Goal: Task Accomplishment & Management: Manage account settings

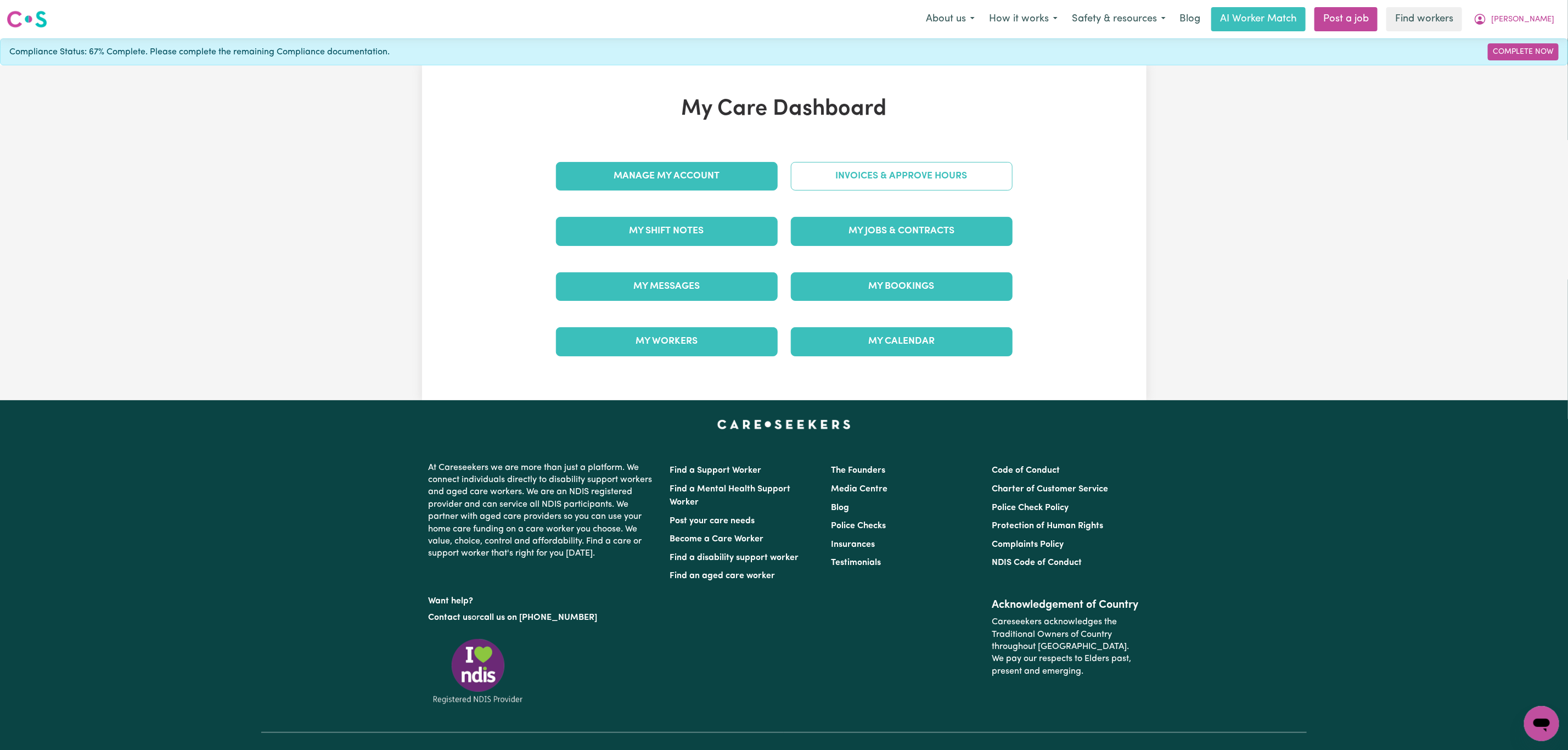
click at [823, 183] on link "Invoices & Approve Hours" at bounding box center [901, 176] width 221 height 29
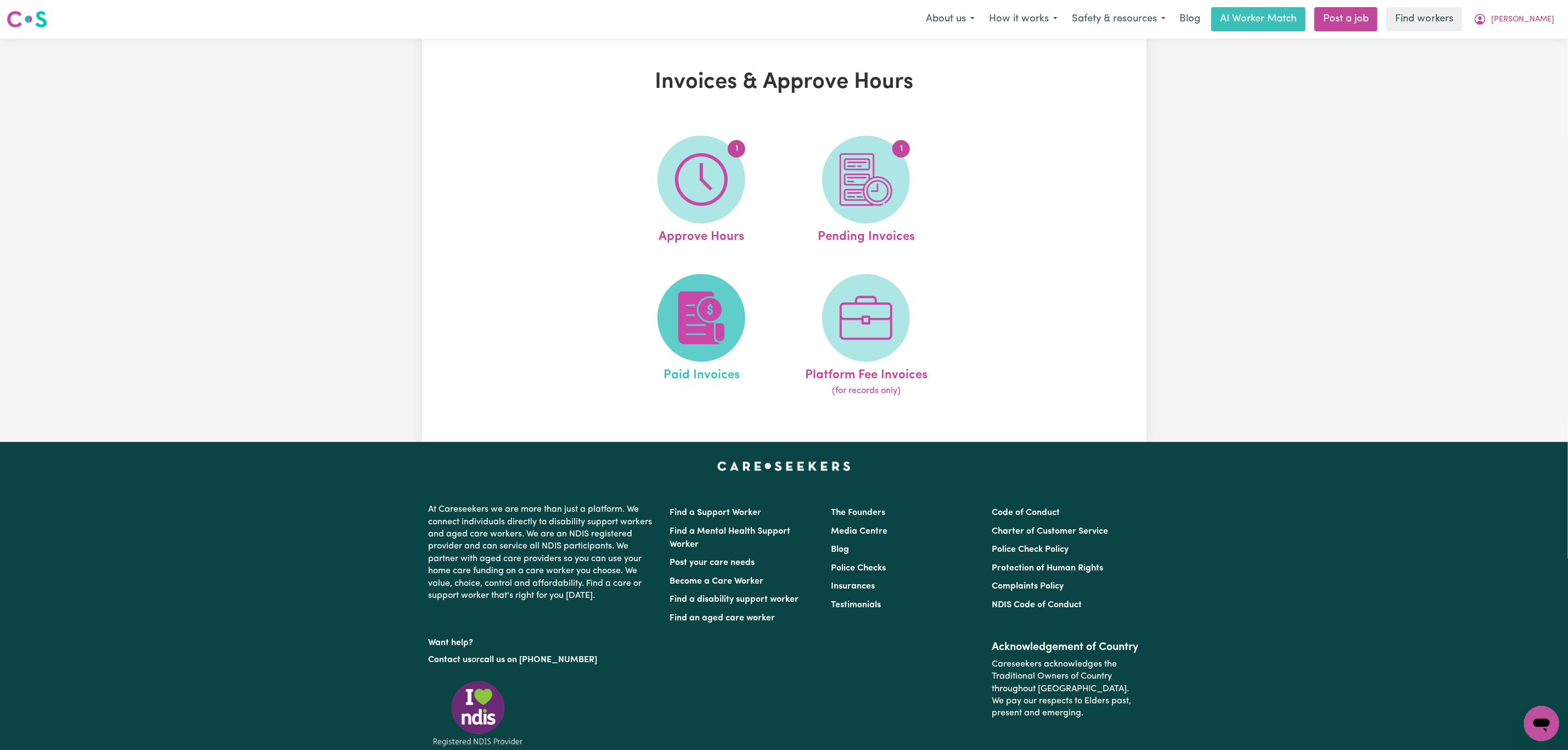
click at [711, 292] on img at bounding box center [701, 318] width 53 height 53
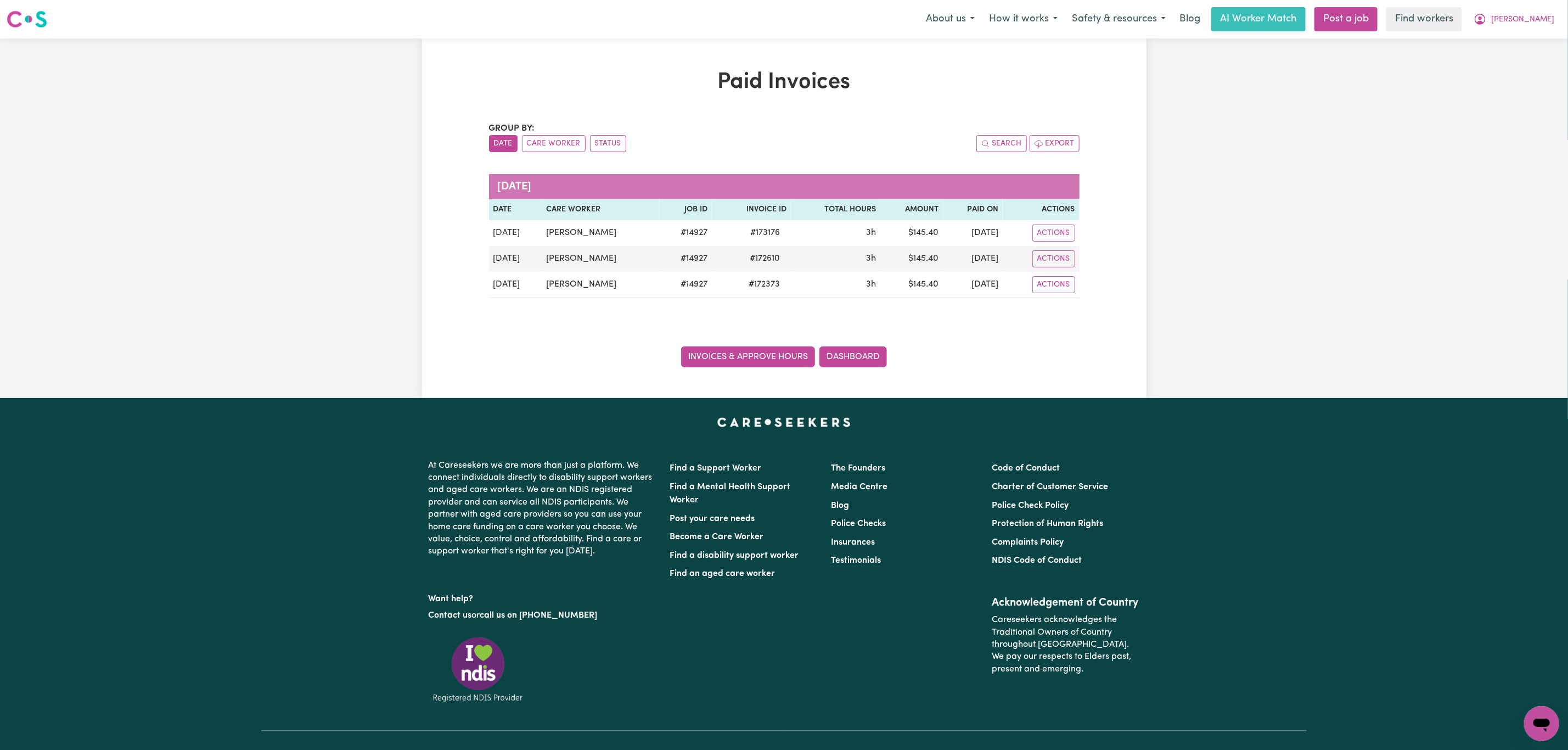
click at [742, 359] on link "Invoices & Approve Hours" at bounding box center [747, 357] width 134 height 21
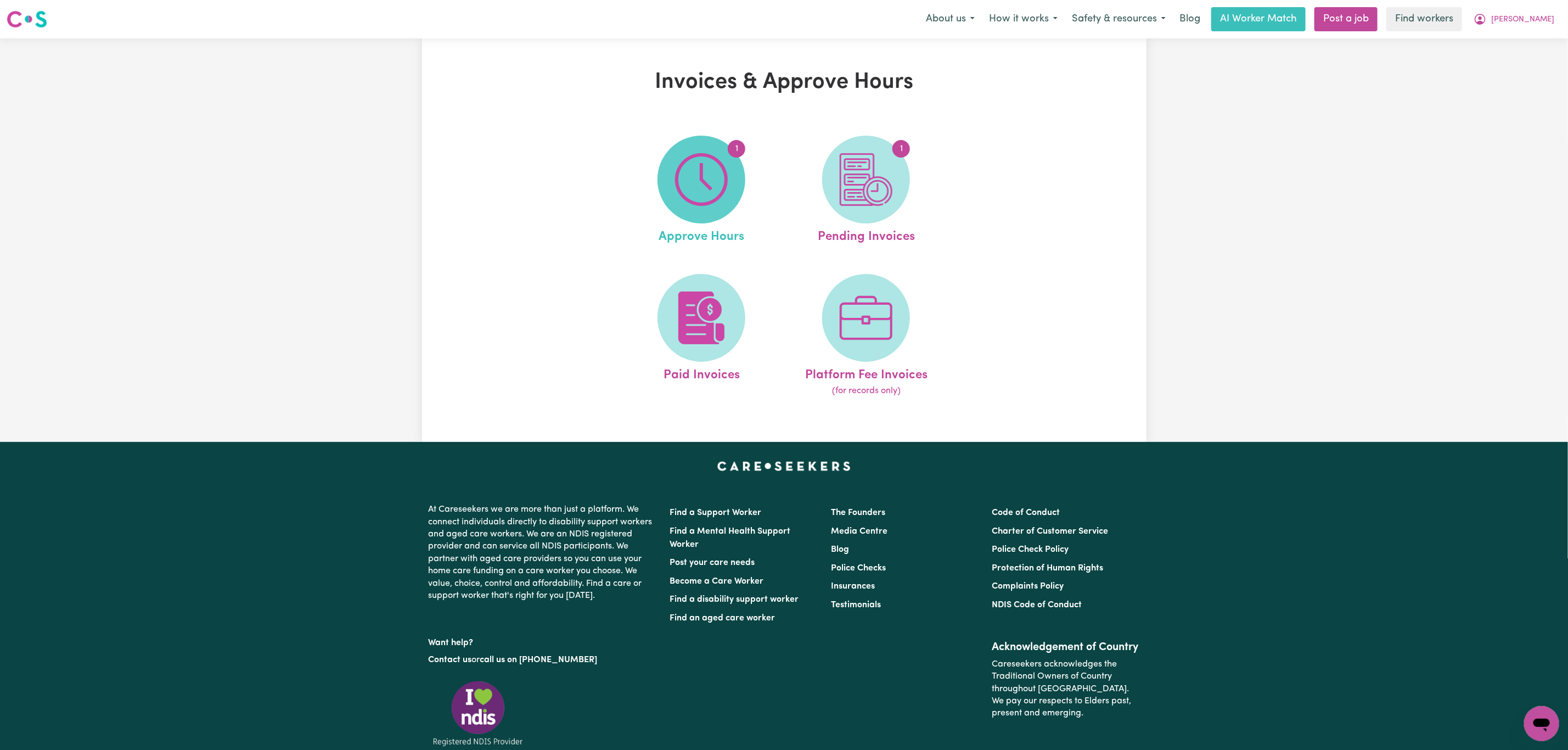
click at [692, 191] on img at bounding box center [701, 179] width 53 height 53
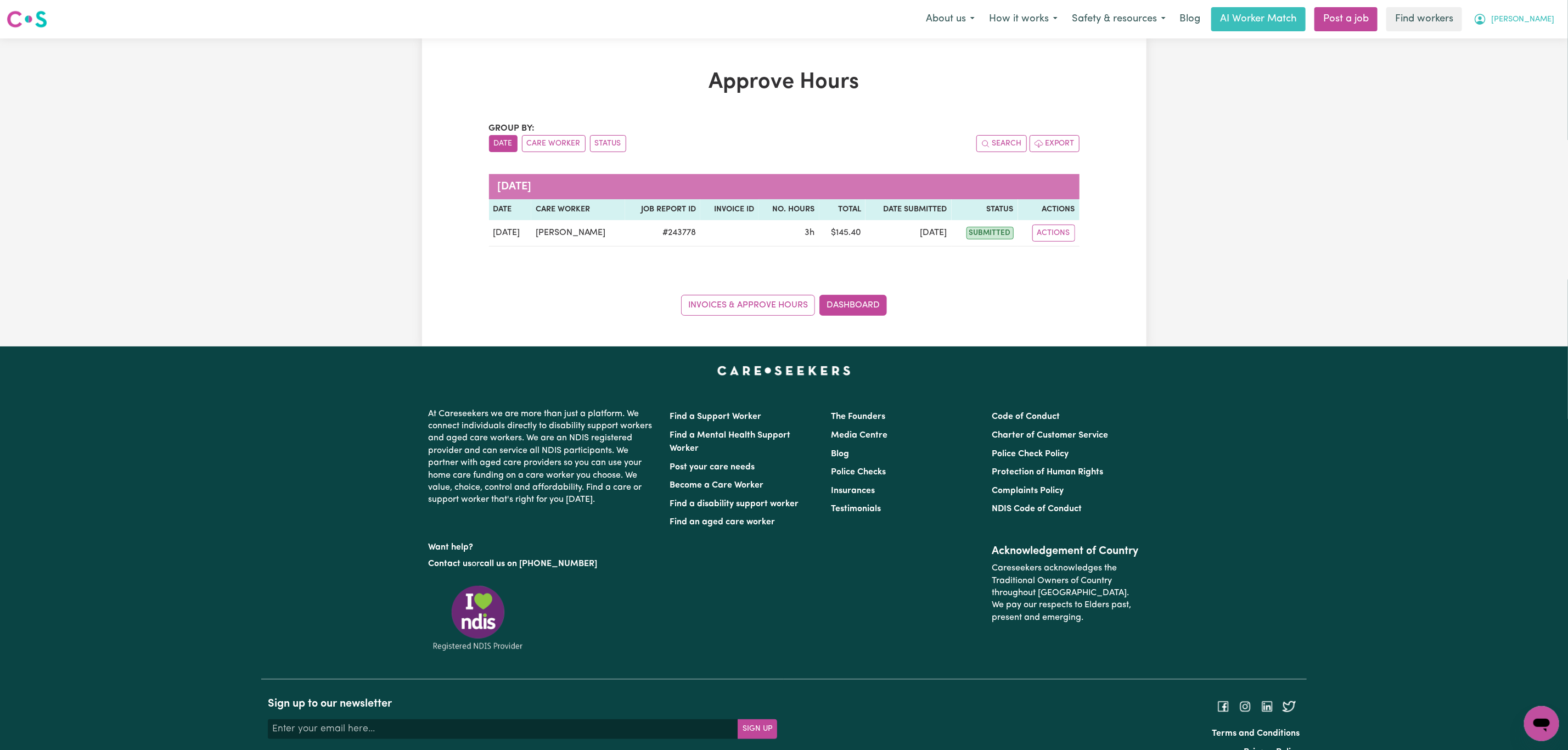
click at [1485, 24] on icon "My Account" at bounding box center [1479, 18] width 11 height 11
click at [1518, 38] on link "My Dashboard" at bounding box center [1517, 43] width 87 height 21
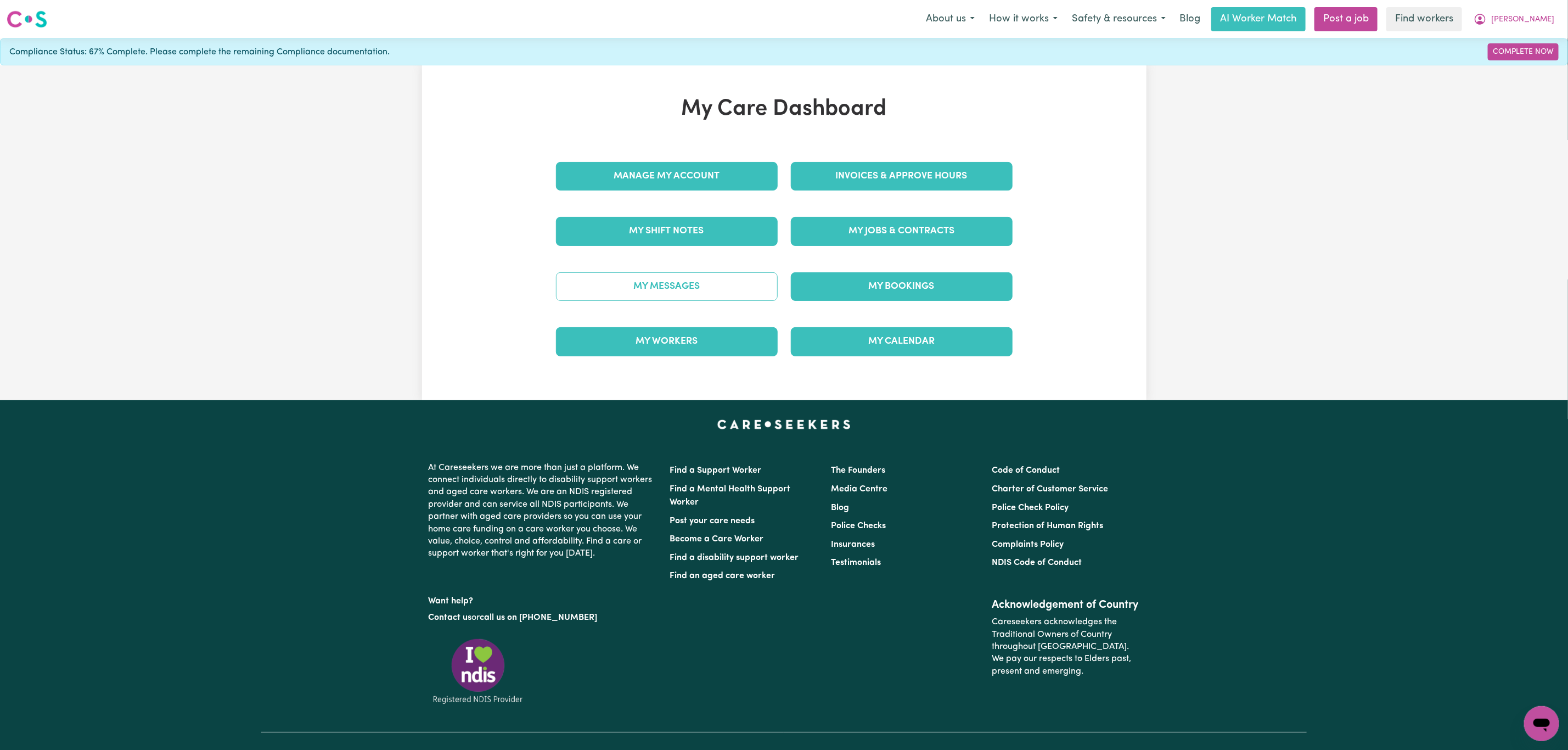
click at [665, 284] on link "My Messages" at bounding box center [666, 287] width 221 height 29
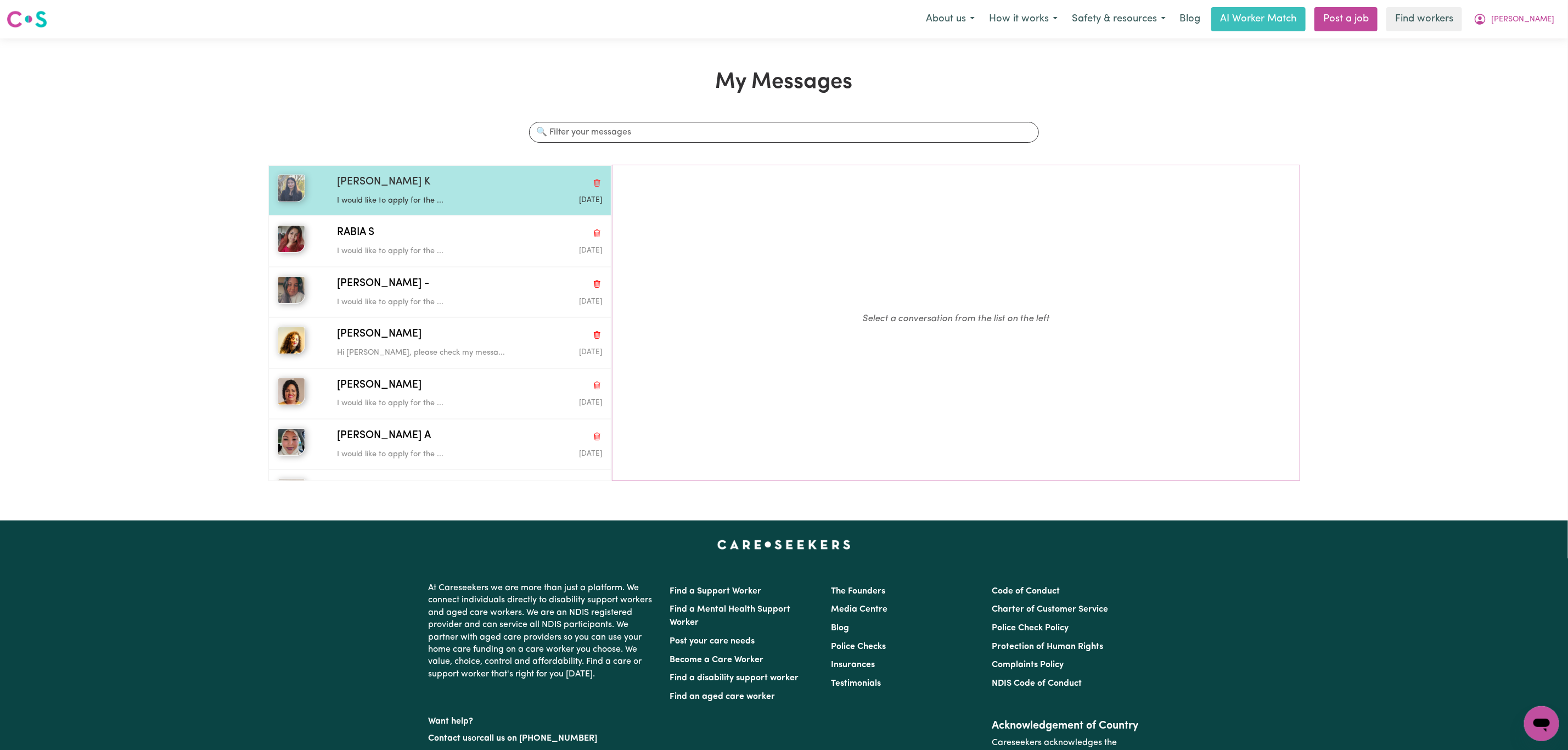
click at [428, 205] on p "I would like to apply for the ..." at bounding box center [425, 200] width 177 height 13
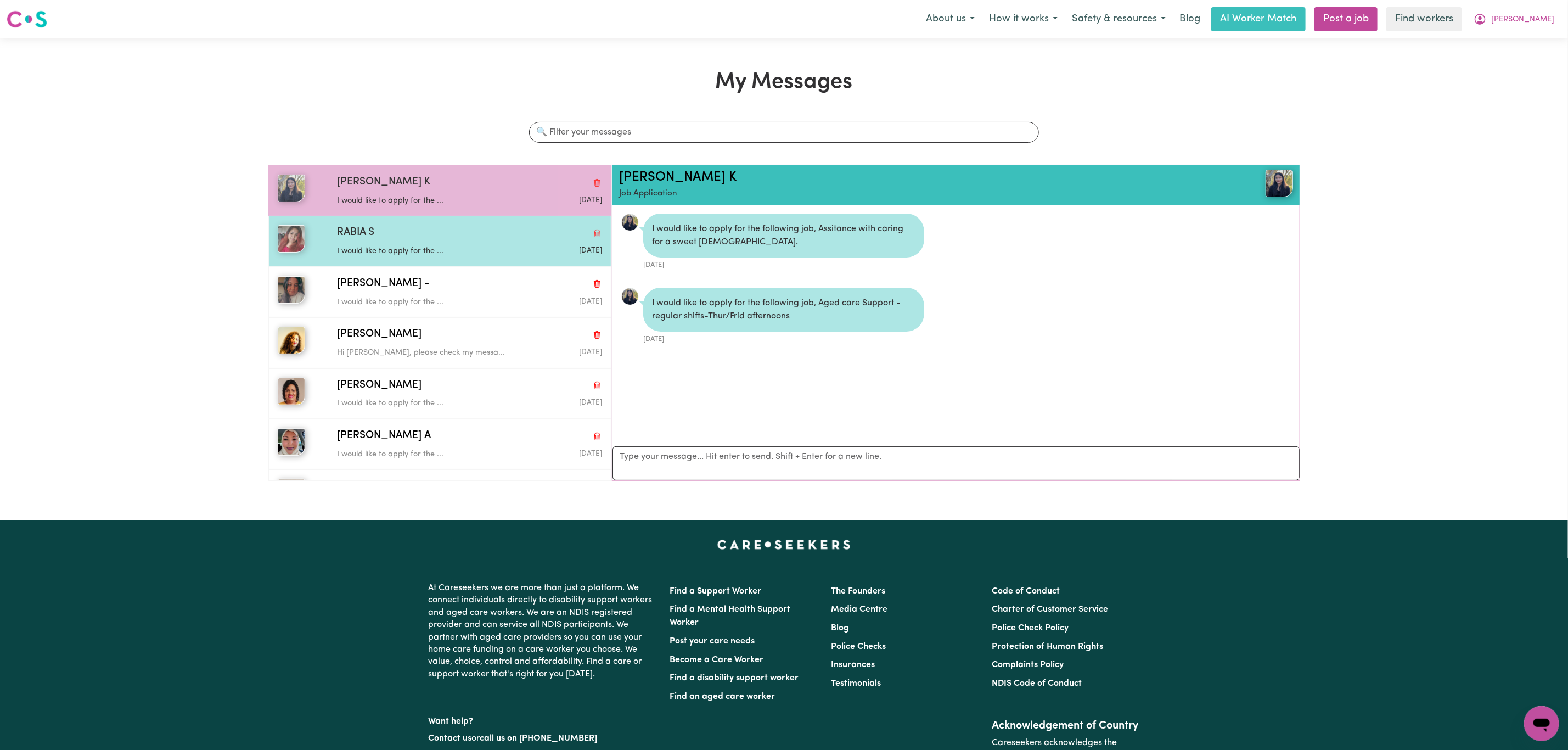
scroll to position [7, 0]
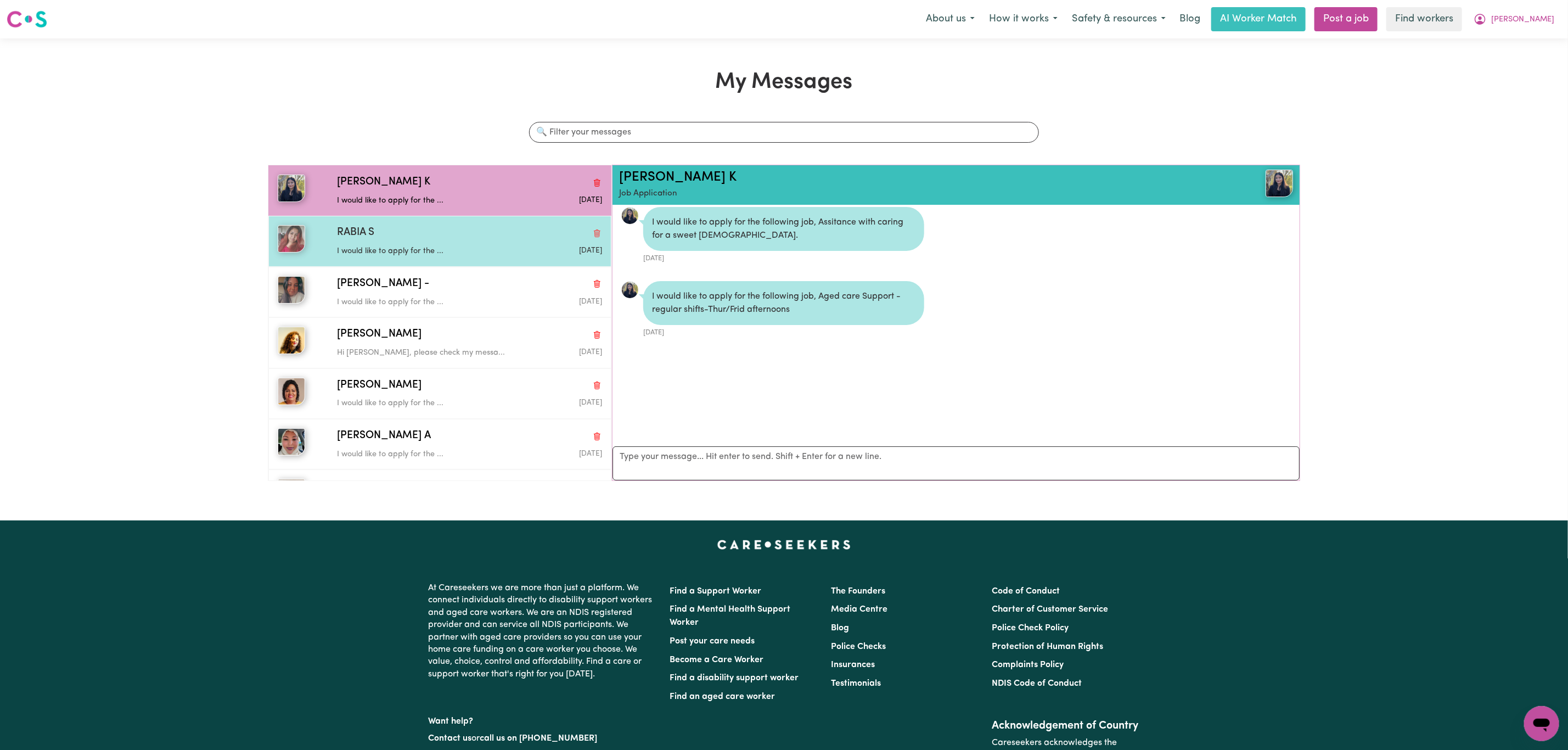
click at [408, 257] on p "I would like to apply for the ..." at bounding box center [425, 251] width 177 height 13
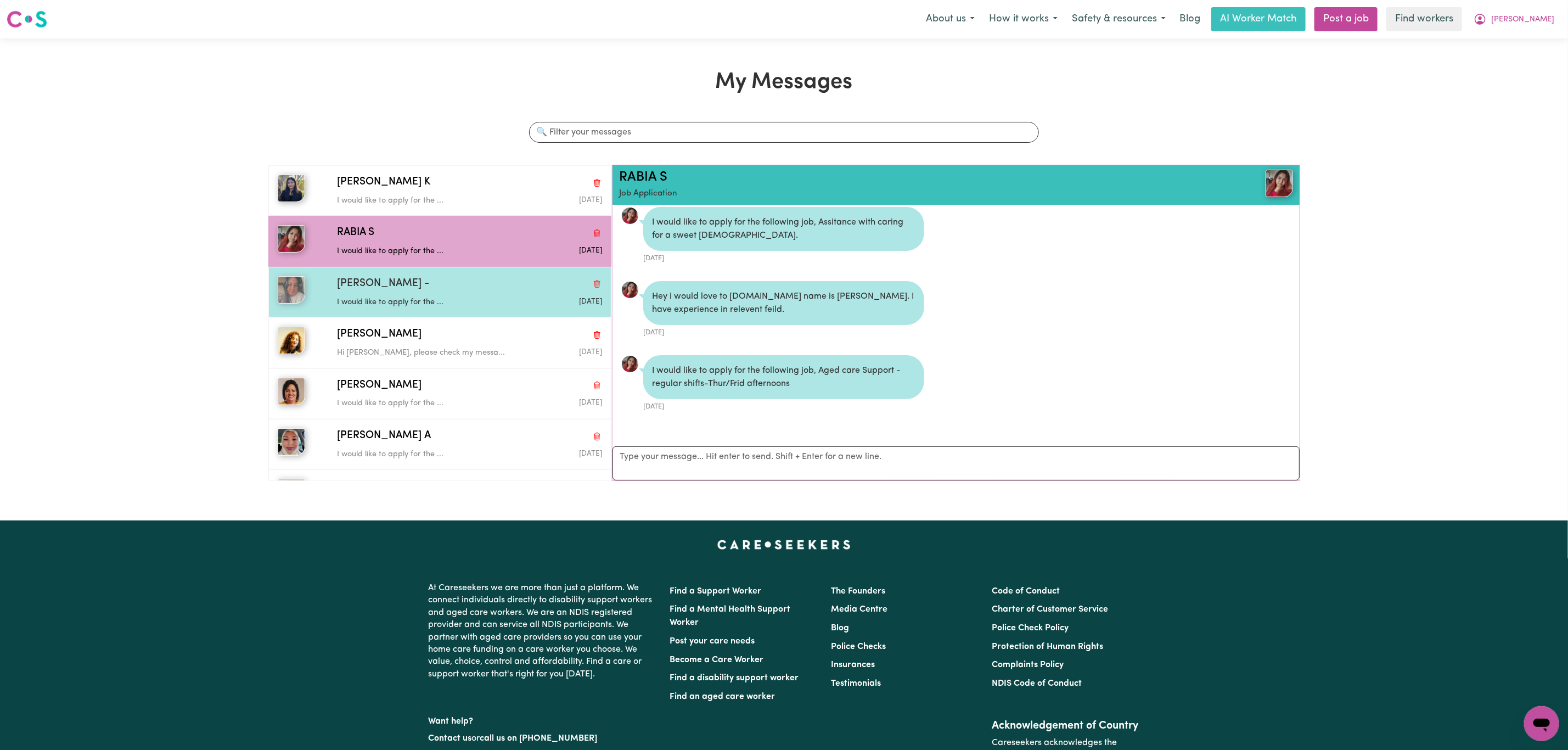
click at [420, 304] on p "I would like to apply for the ..." at bounding box center [425, 302] width 177 height 13
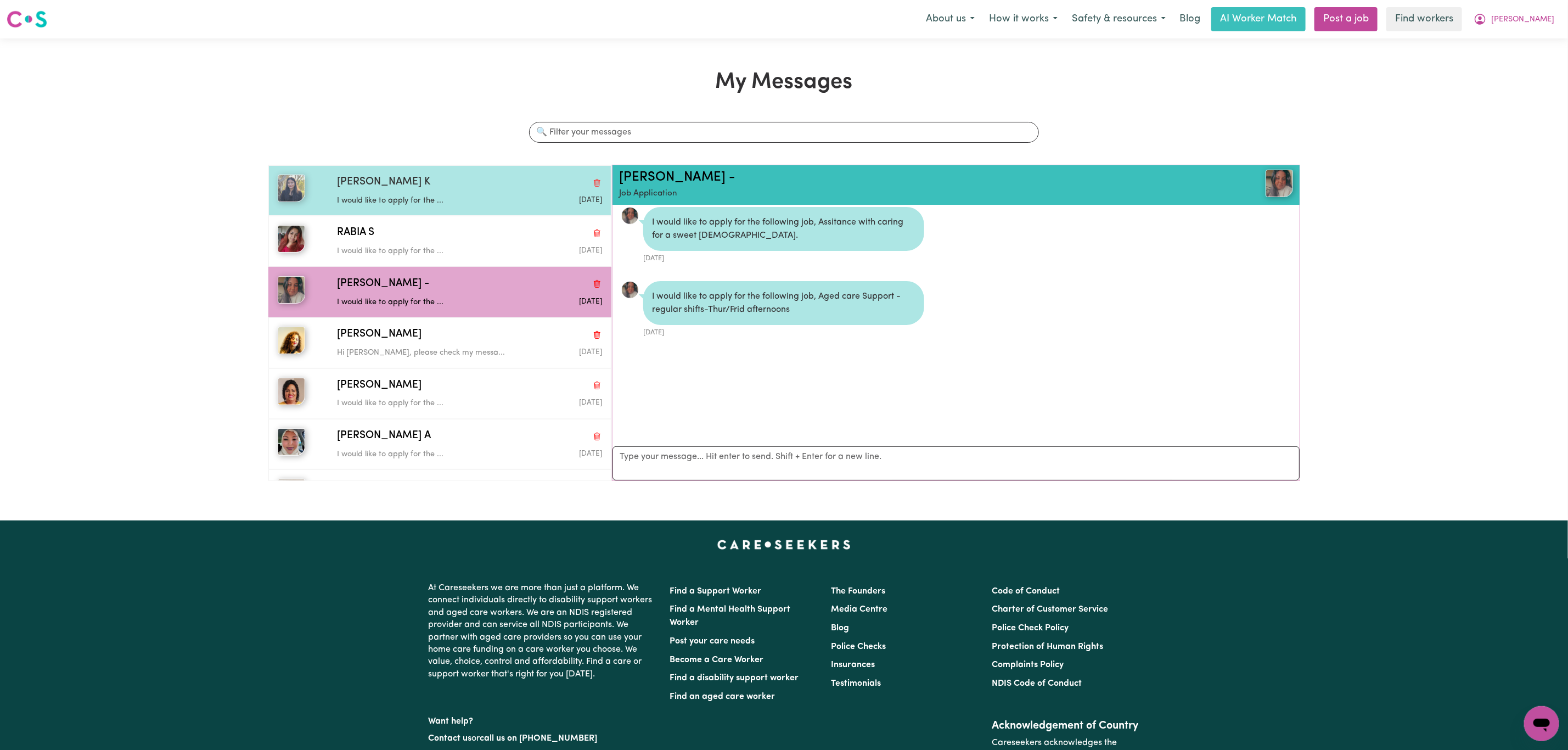
click at [477, 183] on div "[PERSON_NAME] K" at bounding box center [469, 182] width 265 height 16
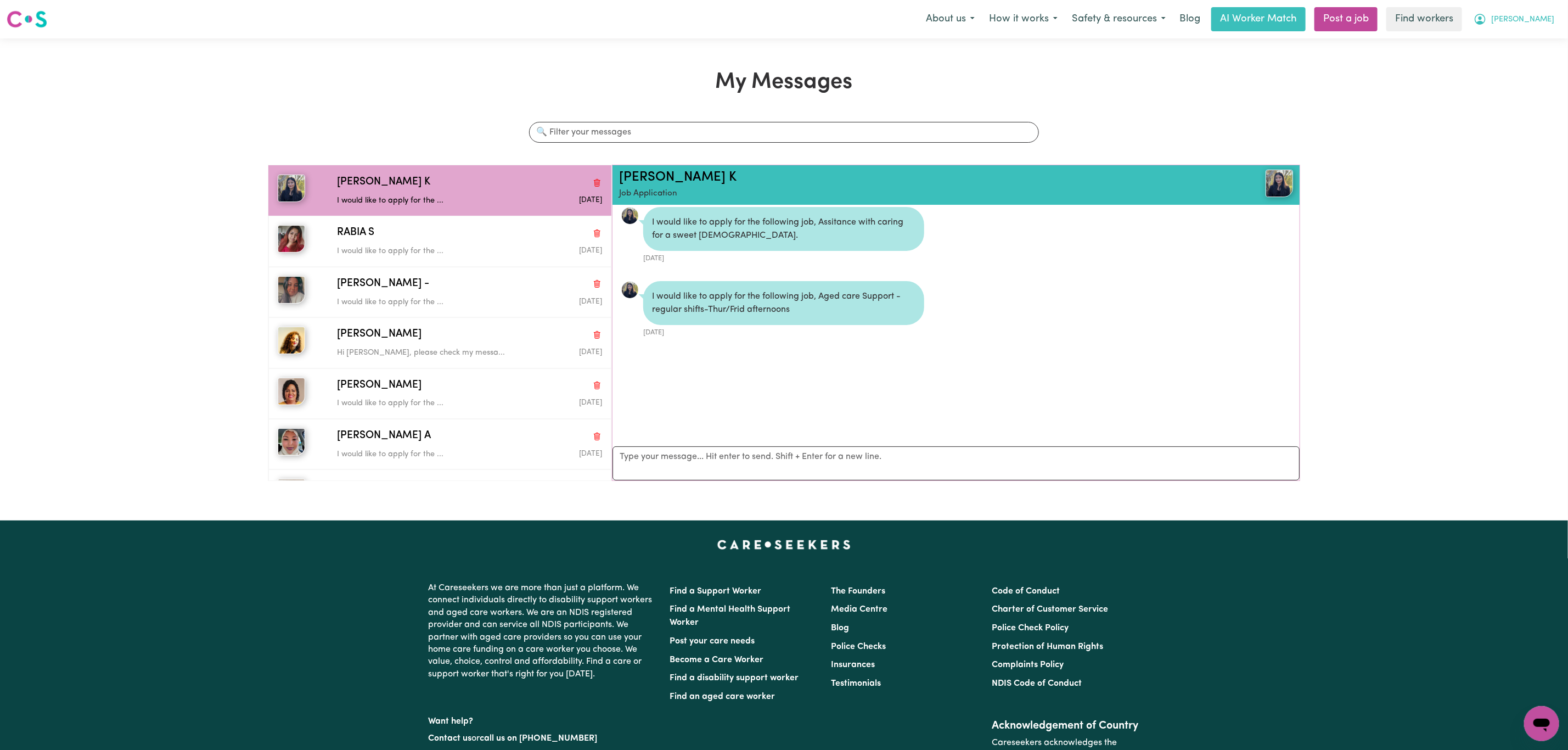
click at [1548, 17] on span "[PERSON_NAME]" at bounding box center [1523, 19] width 64 height 13
click at [1490, 46] on link "My Dashboard" at bounding box center [1517, 43] width 87 height 21
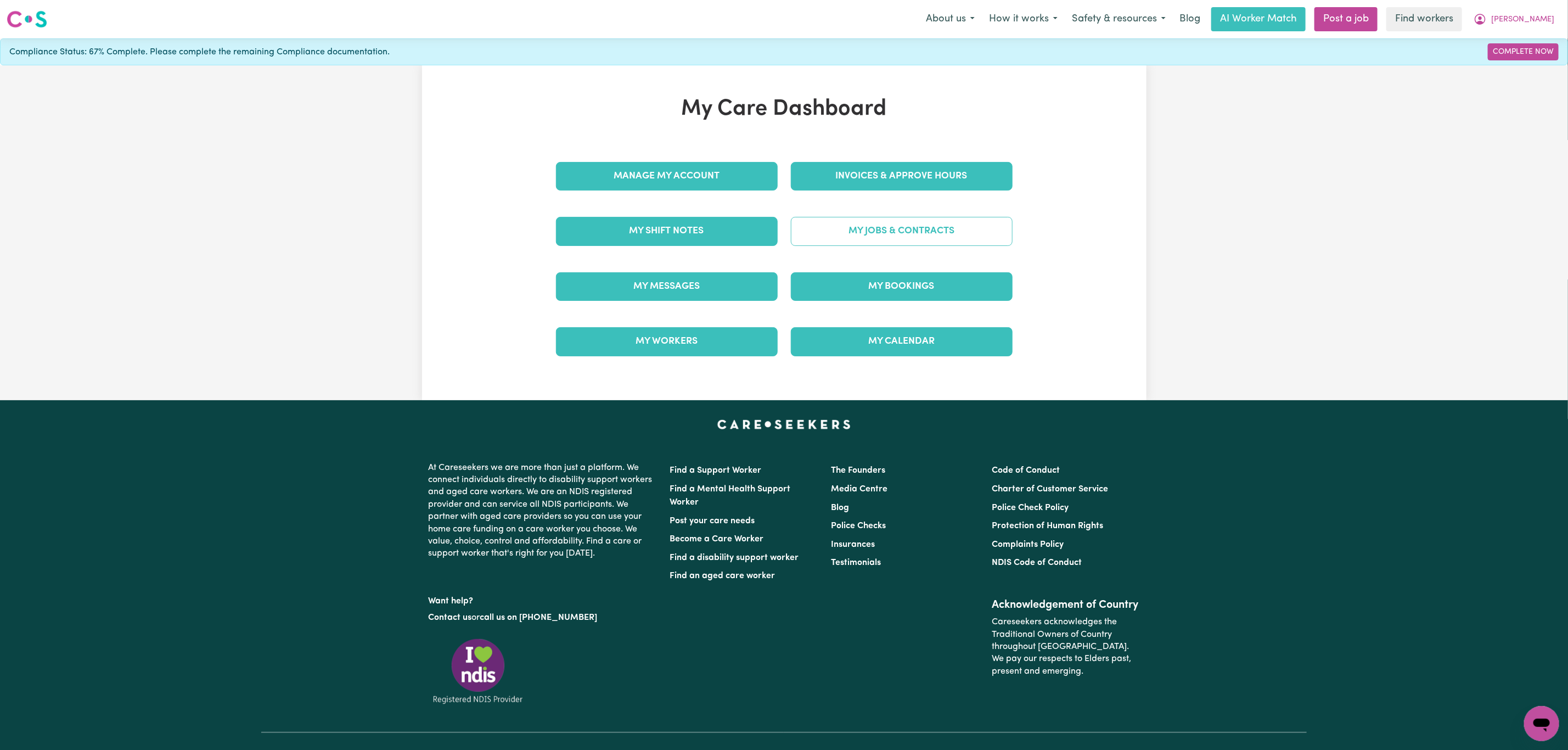
click at [911, 246] on link "My Jobs & Contracts" at bounding box center [901, 231] width 221 height 29
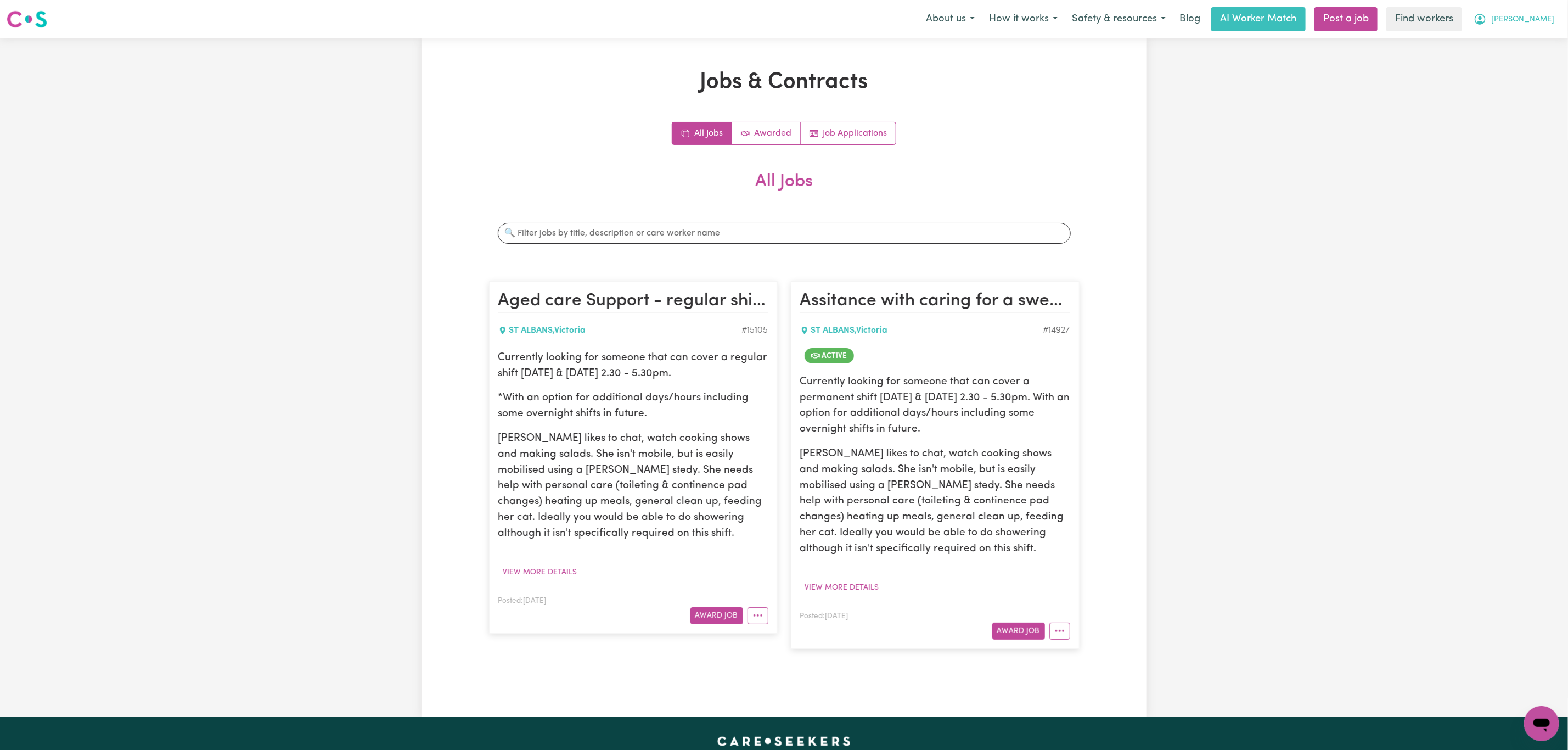
click at [1555, 9] on button "[PERSON_NAME]" at bounding box center [1513, 19] width 95 height 23
click at [1510, 53] on link "Logout" at bounding box center [1517, 64] width 87 height 21
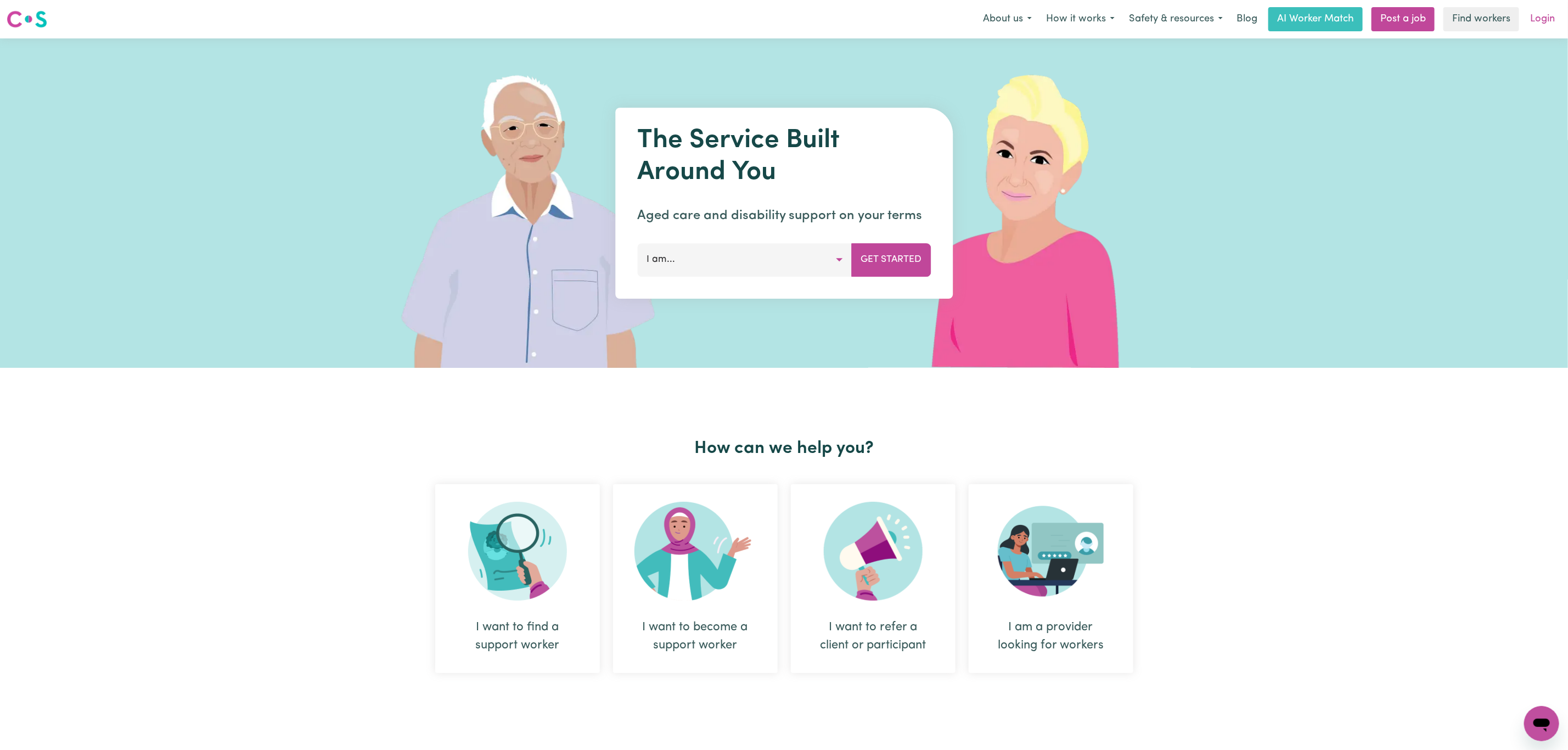
click at [1537, 23] on link "Login" at bounding box center [1542, 18] width 38 height 24
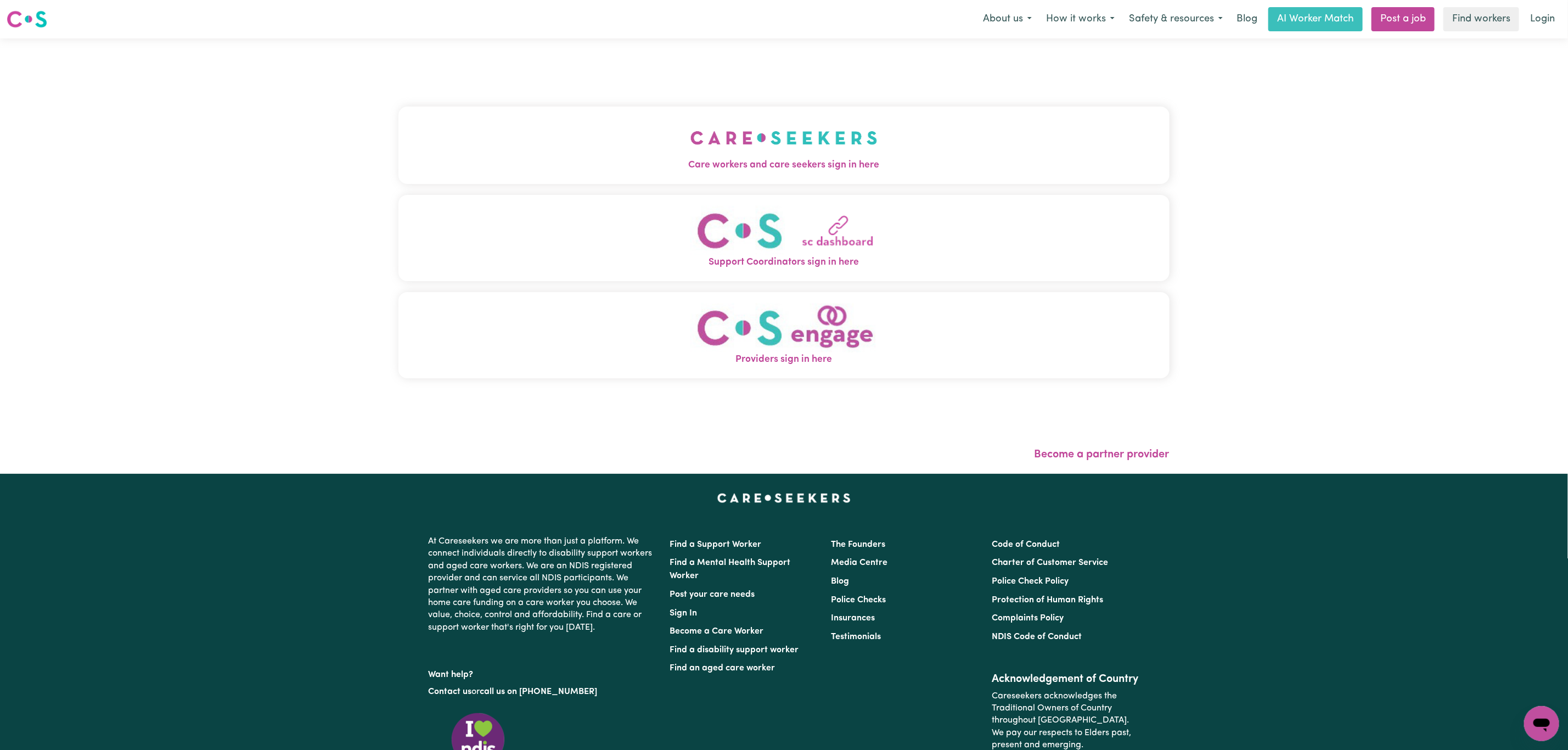
click at [563, 180] on button "Care workers and care seekers sign in here" at bounding box center [784, 145] width 771 height 77
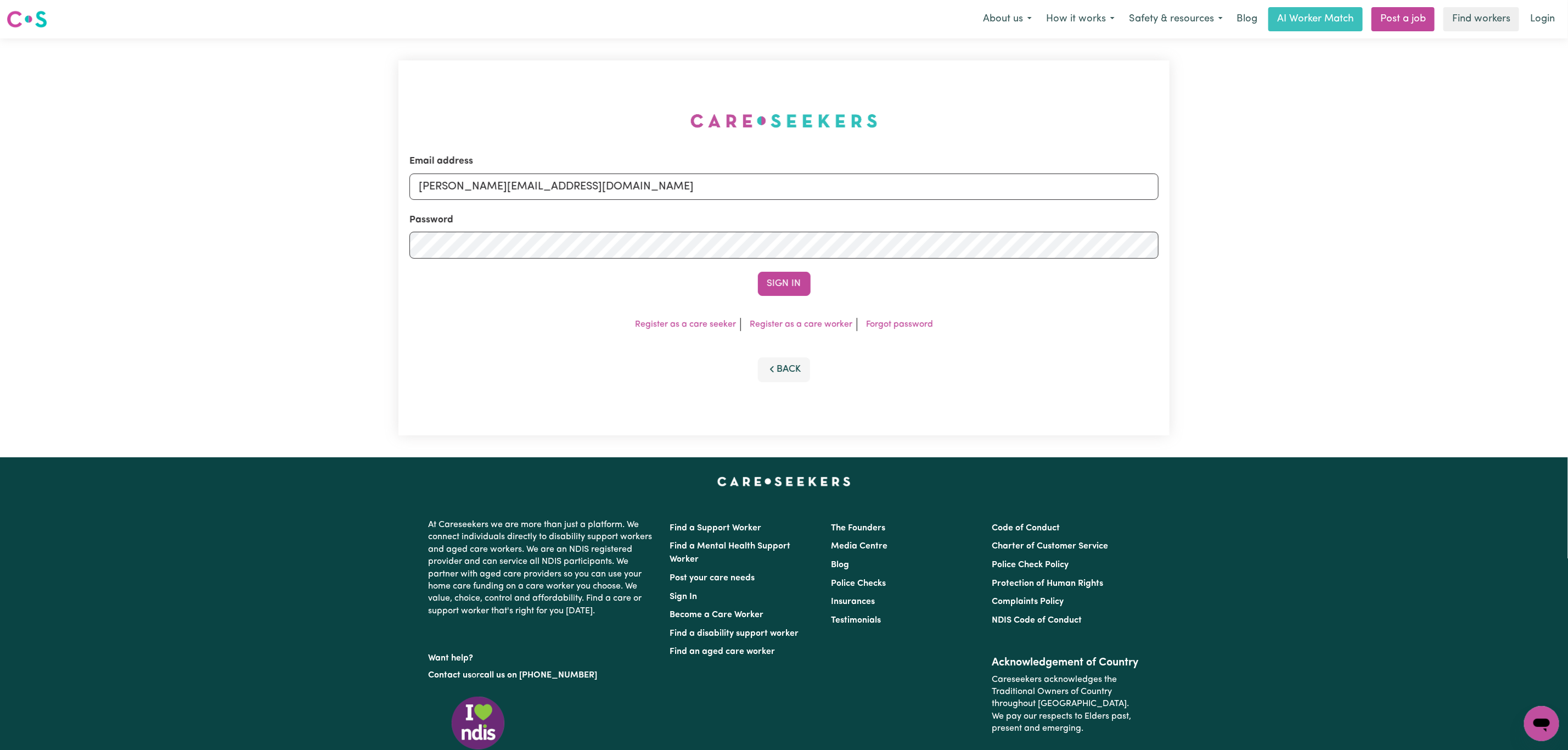
click at [559, 175] on div "Email address [PERSON_NAME][EMAIL_ADDRESS][DOMAIN_NAME] Password Sign In Regist…" at bounding box center [784, 247] width 771 height 375
drag, startPoint x: 547, startPoint y: 182, endPoint x: 545, endPoint y: 194, distance: 12.2
click at [547, 182] on input "[PERSON_NAME][EMAIL_ADDRESS][DOMAIN_NAME]" at bounding box center [784, 186] width 749 height 26
drag, startPoint x: 479, startPoint y: 187, endPoint x: 821, endPoint y: 187, distance: 342.0
click at [820, 185] on input "[EMAIL_ADDRESS][PERSON_NAME][DOMAIN_NAME]" at bounding box center [784, 186] width 749 height 26
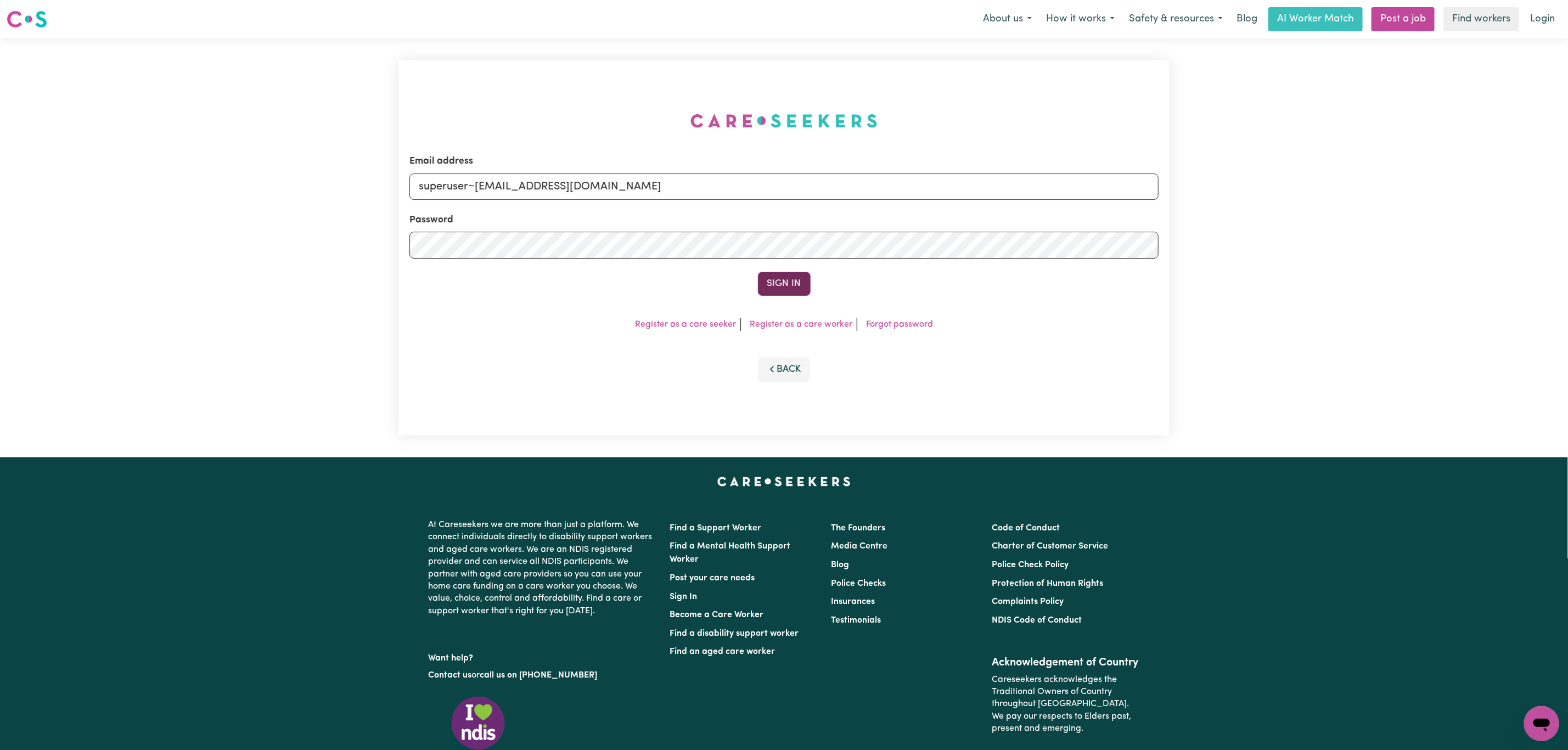
type input "superuser~[EMAIL_ADDRESS][DOMAIN_NAME]"
click at [781, 290] on button "Sign In" at bounding box center [784, 283] width 53 height 24
